Goal: Task Accomplishment & Management: Manage account settings

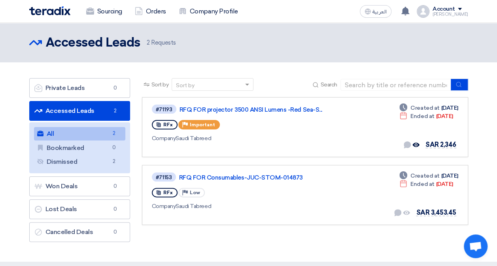
click at [51, 14] on img at bounding box center [49, 10] width 41 height 9
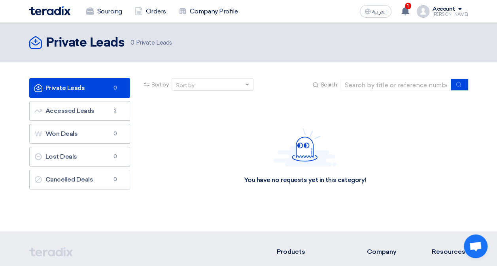
click at [38, 9] on img at bounding box center [49, 10] width 41 height 9
click at [43, 12] on img at bounding box center [49, 10] width 41 height 9
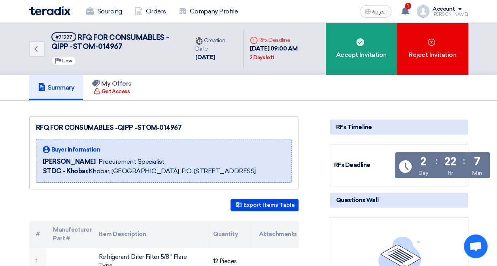
click at [42, 14] on img at bounding box center [49, 10] width 41 height 9
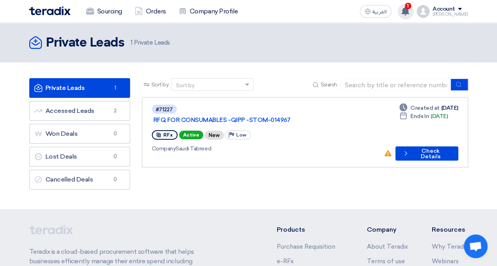
click at [411, 8] on span "1" at bounding box center [408, 6] width 6 height 6
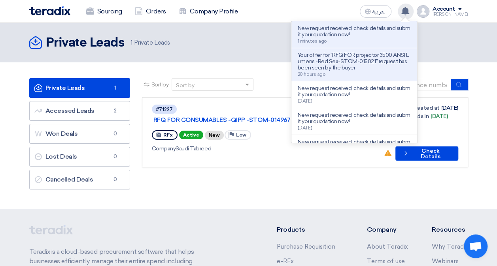
click at [409, 9] on use at bounding box center [405, 11] width 8 height 9
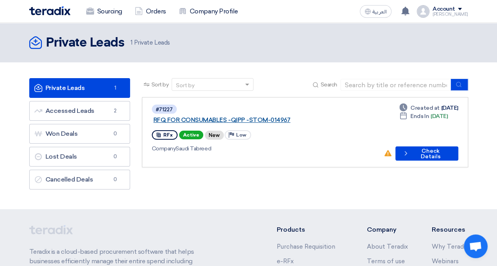
click at [282, 117] on link "RFQ FOR CONSUMABLES -QIPP -STOM-014967" at bounding box center [252, 120] width 198 height 7
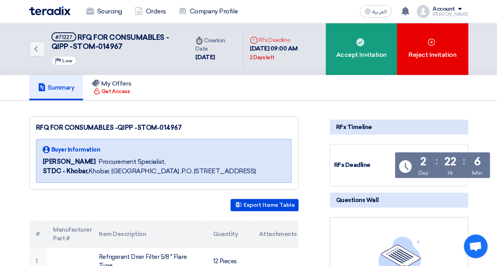
scroll to position [79, 0]
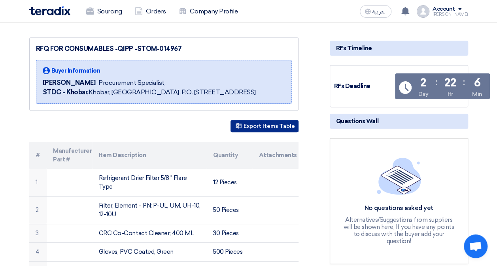
click at [267, 132] on button "Export Items Table" at bounding box center [264, 126] width 68 height 12
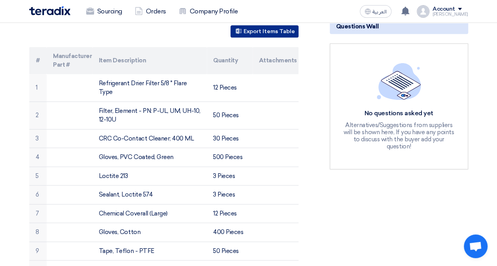
scroll to position [158, 0]
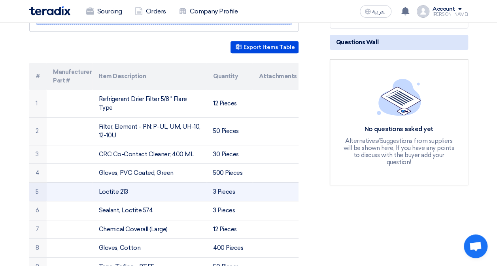
drag, startPoint x: 18, startPoint y: 105, endPoint x: 136, endPoint y: 185, distance: 142.0
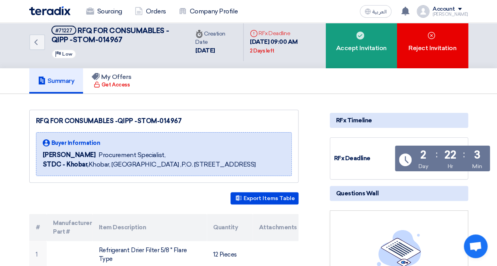
scroll to position [0, 0]
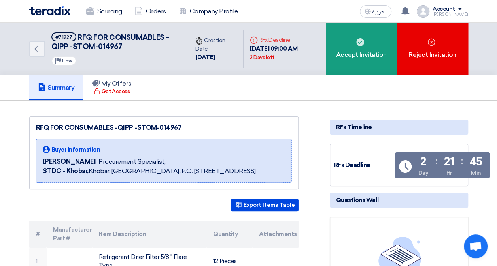
click at [35, 8] on img at bounding box center [49, 10] width 41 height 9
